Goal: Information Seeking & Learning: Learn about a topic

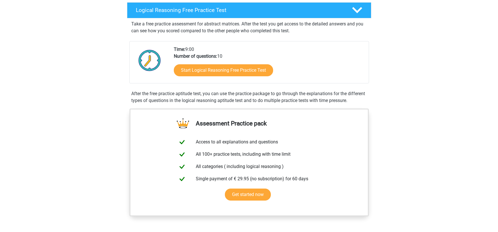
scroll to position [92, 0]
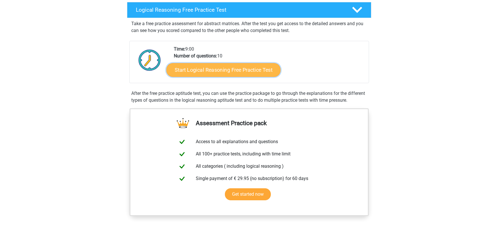
click at [227, 66] on link "Start Logical Reasoning Free Practice Test" at bounding box center [223, 70] width 114 height 14
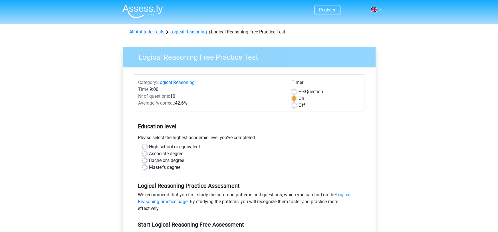
scroll to position [280, 0]
click at [167, 158] on label "Bachelor's degree" at bounding box center [166, 160] width 35 height 7
click at [147, 158] on input "Bachelor's degree" at bounding box center [144, 160] width 5 height 6
radio input "true"
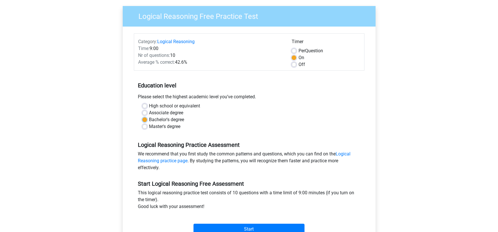
scroll to position [45, 0]
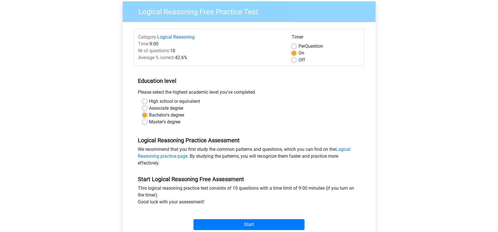
click at [155, 118] on label "Master's degree" at bounding box center [164, 121] width 31 height 7
click at [147, 118] on input "Master's degree" at bounding box center [144, 121] width 5 height 6
radio input "true"
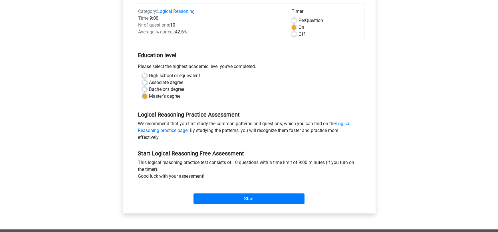
scroll to position [84, 0]
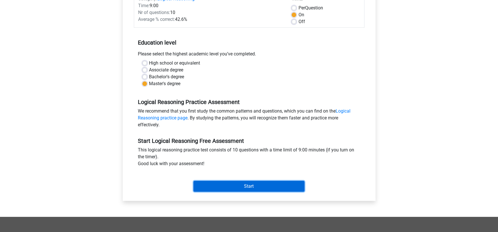
click at [260, 185] on input "Start" at bounding box center [248, 186] width 111 height 11
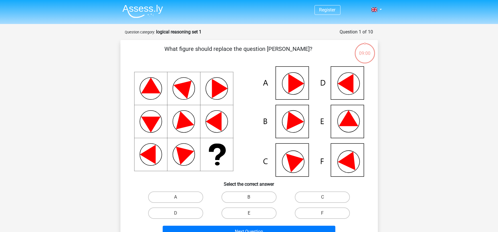
scroll to position [280, 0]
click at [336, 214] on label "F" at bounding box center [322, 212] width 55 height 11
click at [326, 214] on input "F" at bounding box center [324, 215] width 4 height 4
radio input "true"
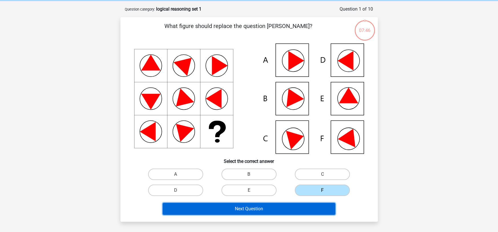
click at [316, 211] on button "Next Question" at bounding box center [249, 209] width 173 height 12
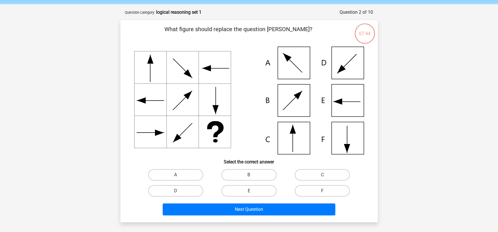
scroll to position [20, 0]
click at [306, 175] on label "C" at bounding box center [322, 174] width 55 height 11
click at [322, 175] on input "C" at bounding box center [324, 177] width 4 height 4
radio input "true"
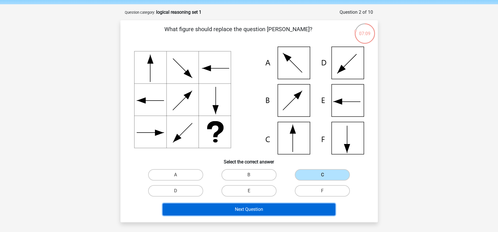
click at [292, 210] on button "Next Question" at bounding box center [249, 209] width 173 height 12
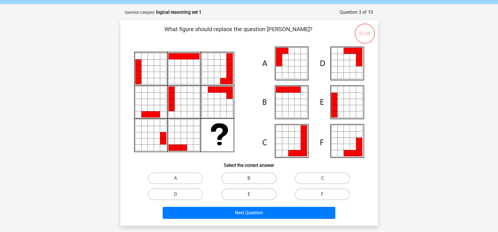
scroll to position [28, 0]
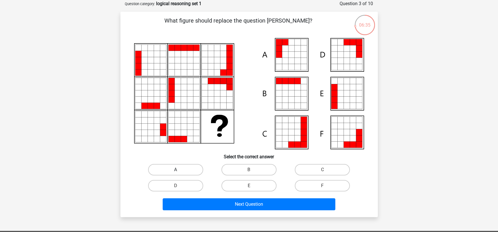
click at [183, 172] on label "A" at bounding box center [175, 169] width 55 height 11
click at [179, 172] on input "A" at bounding box center [177, 171] width 4 height 4
radio input "true"
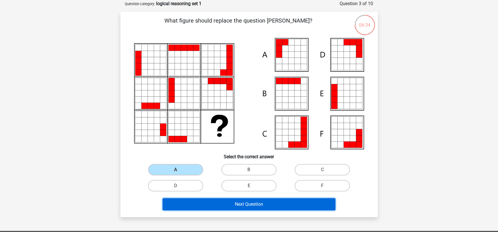
click at [220, 204] on button "Next Question" at bounding box center [249, 204] width 173 height 12
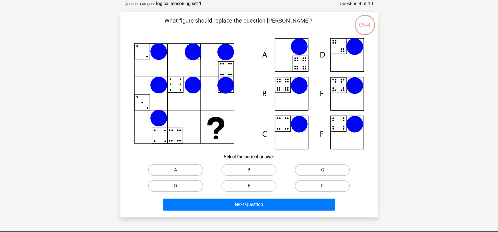
click at [262, 171] on label "B" at bounding box center [248, 169] width 55 height 11
click at [253, 171] on input "B" at bounding box center [251, 172] width 4 height 4
radio input "true"
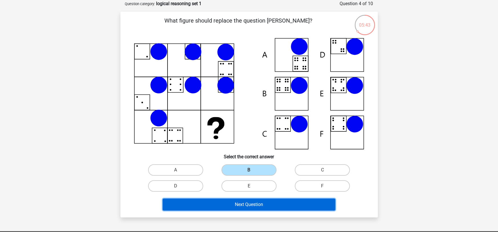
click at [254, 207] on button "Next Question" at bounding box center [249, 204] width 173 height 12
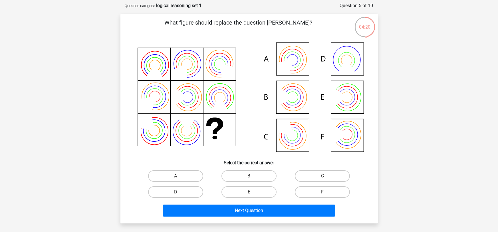
scroll to position [21, 0]
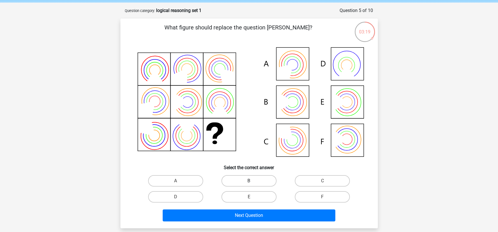
click at [251, 179] on label "B" at bounding box center [248, 180] width 55 height 11
click at [251, 181] on input "B" at bounding box center [251, 183] width 4 height 4
radio input "true"
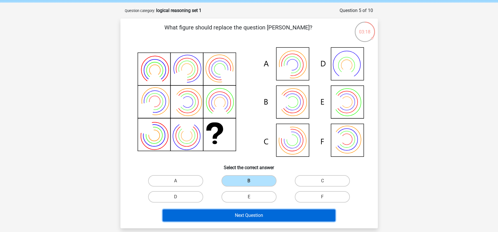
click at [248, 218] on button "Next Question" at bounding box center [249, 215] width 173 height 12
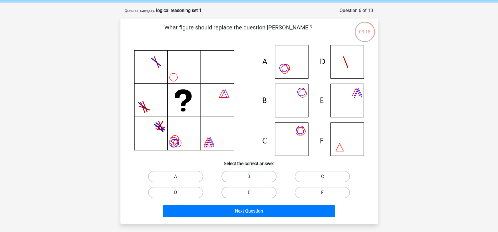
scroll to position [28, 0]
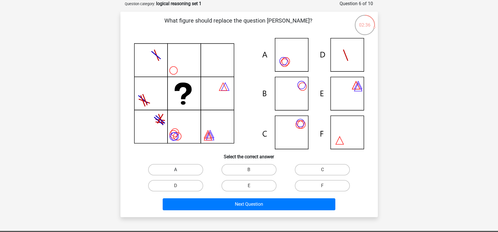
click at [190, 167] on label "A" at bounding box center [175, 169] width 55 height 11
click at [179, 169] on input "A" at bounding box center [177, 171] width 4 height 4
radio input "true"
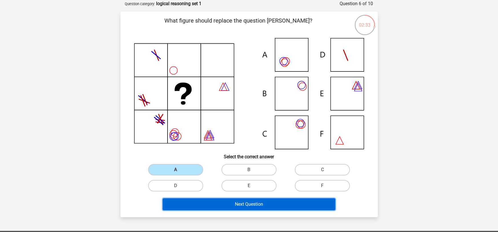
click at [273, 203] on button "Next Question" at bounding box center [249, 204] width 173 height 12
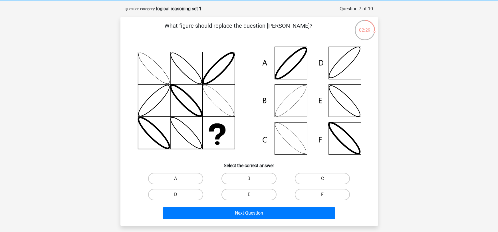
scroll to position [23, 0]
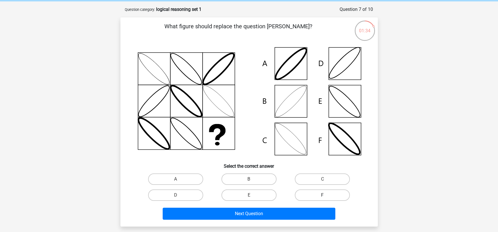
click at [320, 195] on label "F" at bounding box center [322, 194] width 55 height 11
click at [322, 195] on input "F" at bounding box center [324, 197] width 4 height 4
radio input "true"
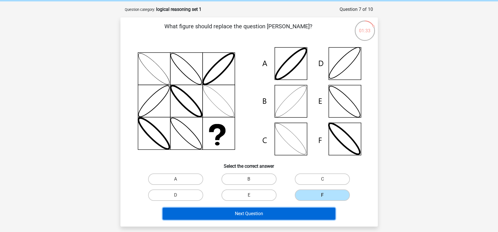
click at [309, 211] on button "Next Question" at bounding box center [249, 213] width 173 height 12
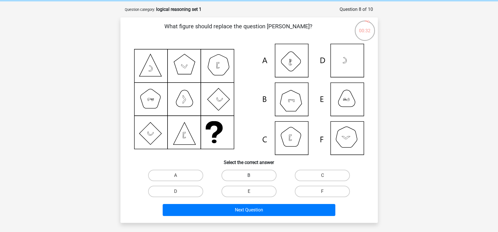
click at [248, 173] on label "B" at bounding box center [248, 174] width 55 height 11
click at [249, 175] on input "B" at bounding box center [251, 177] width 4 height 4
radio input "true"
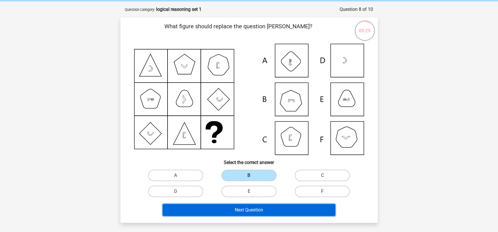
click at [264, 212] on button "Next Question" at bounding box center [249, 210] width 173 height 12
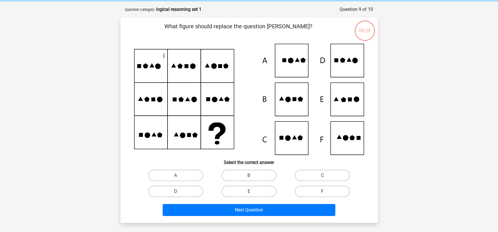
scroll to position [28, 0]
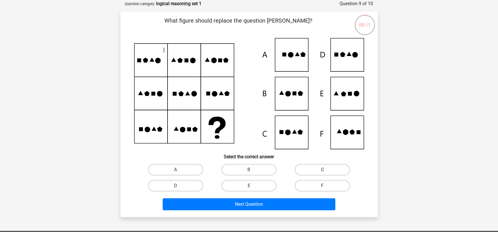
click at [309, 171] on label "C" at bounding box center [322, 169] width 55 height 11
click at [322, 171] on input "C" at bounding box center [324, 171] width 4 height 4
radio input "true"
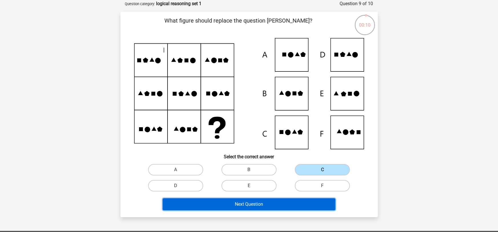
click at [287, 207] on button "Next Question" at bounding box center [249, 204] width 173 height 12
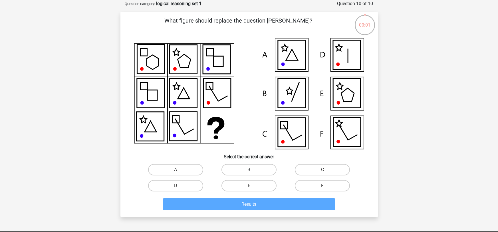
click at [255, 173] on label "B" at bounding box center [248, 169] width 55 height 11
click at [253, 173] on input "B" at bounding box center [251, 171] width 4 height 4
radio input "true"
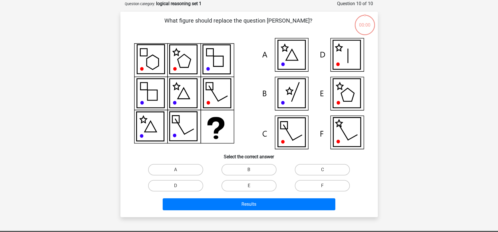
scroll to position [280, 0]
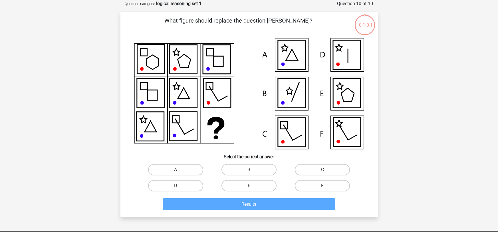
click at [190, 170] on label "A" at bounding box center [175, 169] width 55 height 11
click at [179, 170] on input "A" at bounding box center [177, 171] width 4 height 4
radio input "true"
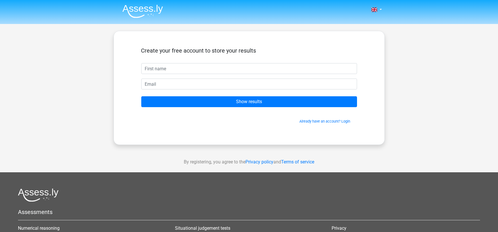
scroll to position [280, 0]
type input "reb"
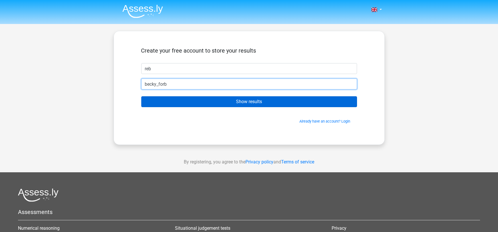
type input "[EMAIL_ADDRESS][DOMAIN_NAME]"
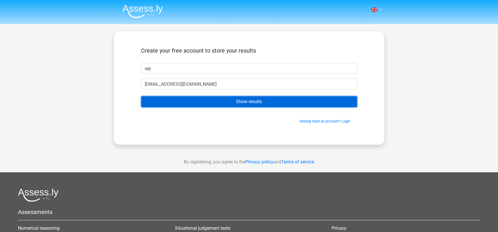
click at [189, 104] on input "Show results" at bounding box center [249, 101] width 216 height 11
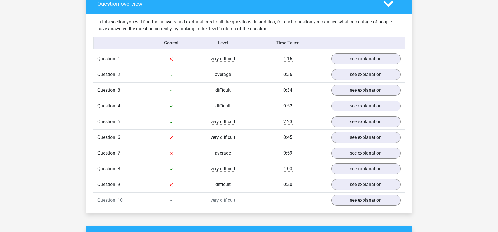
scroll to position [430, 0]
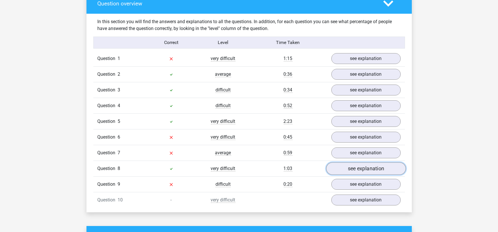
click at [367, 169] on link "see explanation" at bounding box center [366, 168] width 80 height 13
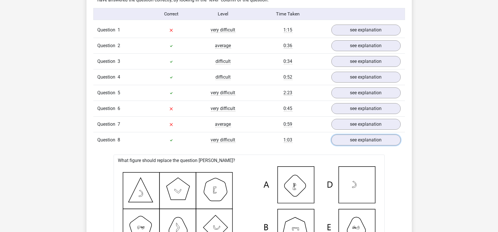
scroll to position [456, 0]
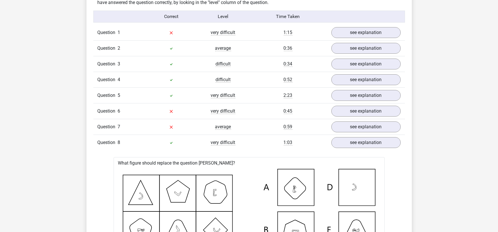
click at [355, 116] on div "Question 6 very difficult 0:45 see explanation" at bounding box center [249, 111] width 312 height 16
click at [358, 112] on link "see explanation" at bounding box center [366, 111] width 80 height 13
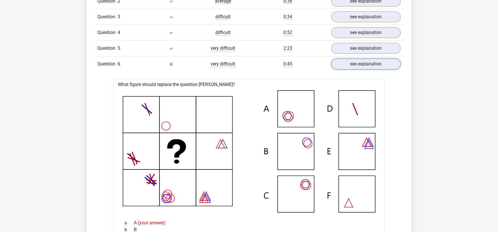
scroll to position [401, 0]
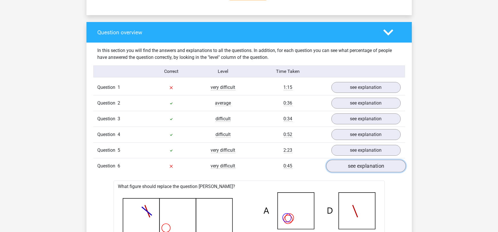
click at [365, 166] on link "see explanation" at bounding box center [366, 166] width 80 height 13
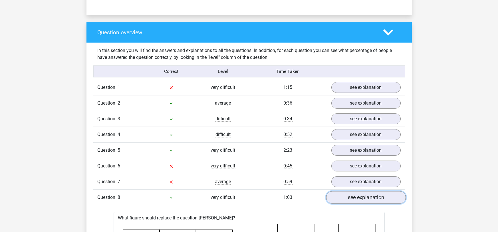
click at [358, 196] on link "see explanation" at bounding box center [366, 197] width 80 height 13
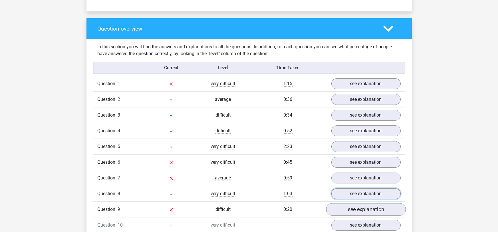
scroll to position [424, 0]
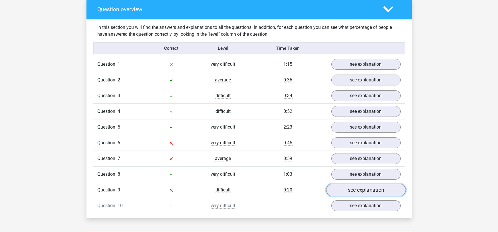
click at [353, 190] on link "see explanation" at bounding box center [366, 189] width 80 height 13
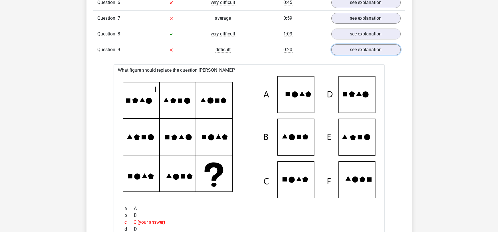
scroll to position [560, 0]
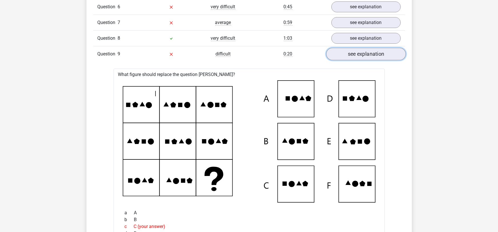
click at [365, 56] on link "see explanation" at bounding box center [366, 54] width 80 height 13
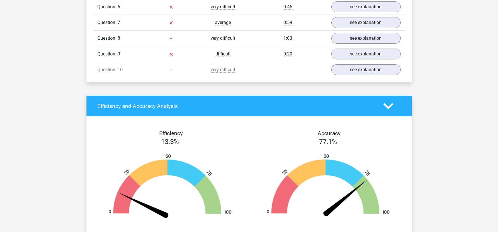
click at [374, 71] on link "see explanation" at bounding box center [366, 69] width 80 height 13
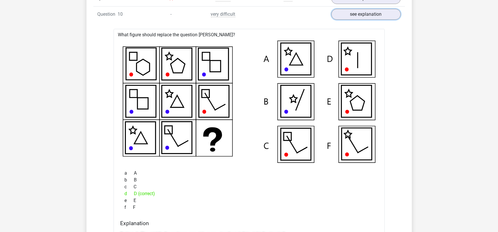
scroll to position [619, 0]
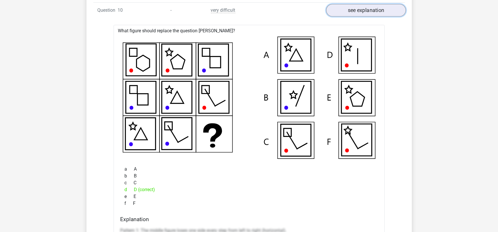
click at [372, 10] on link "see explanation" at bounding box center [366, 10] width 80 height 13
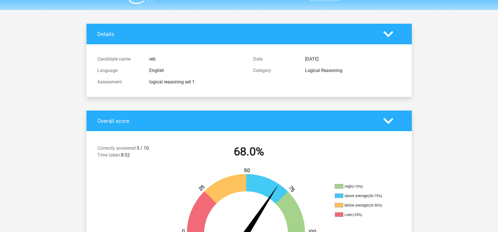
scroll to position [0, 0]
